Goal: Information Seeking & Learning: Check status

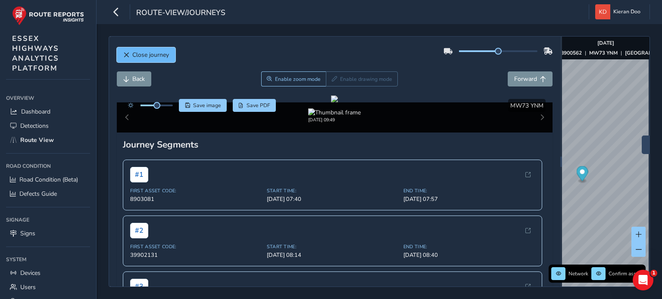
click at [131, 53] on button "Close journey" at bounding box center [146, 54] width 59 height 15
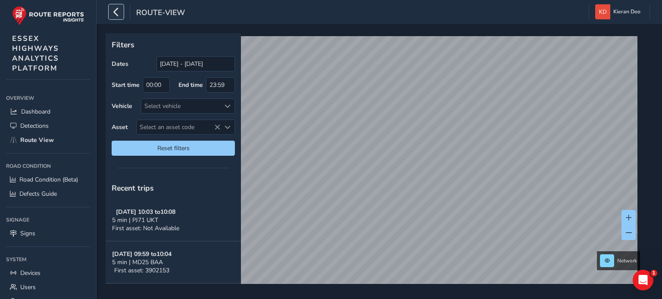
click at [118, 17] on icon "button" at bounding box center [116, 11] width 9 height 15
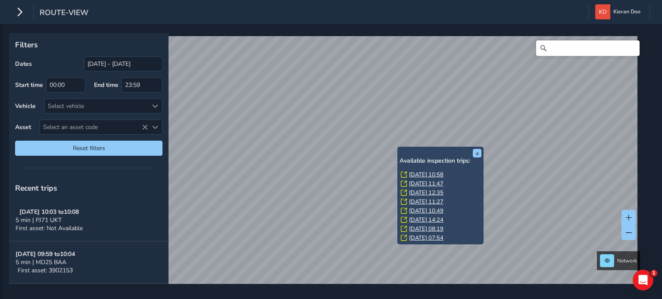
click at [418, 174] on link "[DATE] 10:58" at bounding box center [426, 175] width 34 height 8
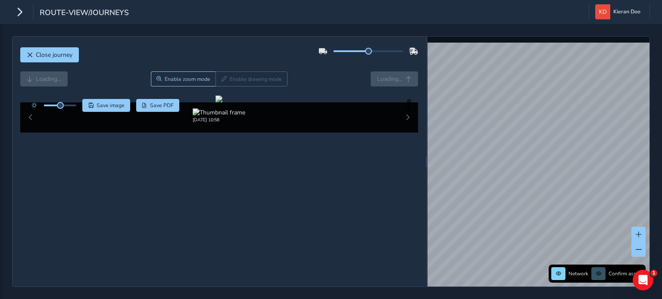
scroll to position [43, 0]
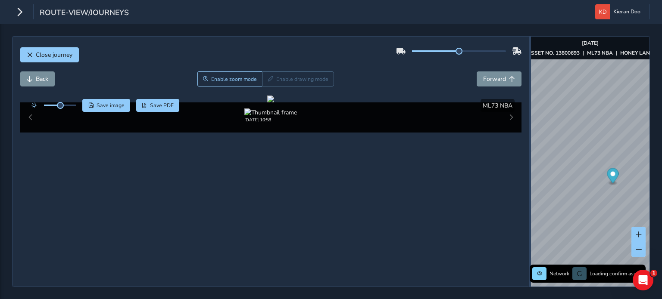
click at [529, 77] on div at bounding box center [530, 162] width 2 height 250
click at [274, 103] on div at bounding box center [270, 99] width 7 height 7
